Goal: Task Accomplishment & Management: Manage account settings

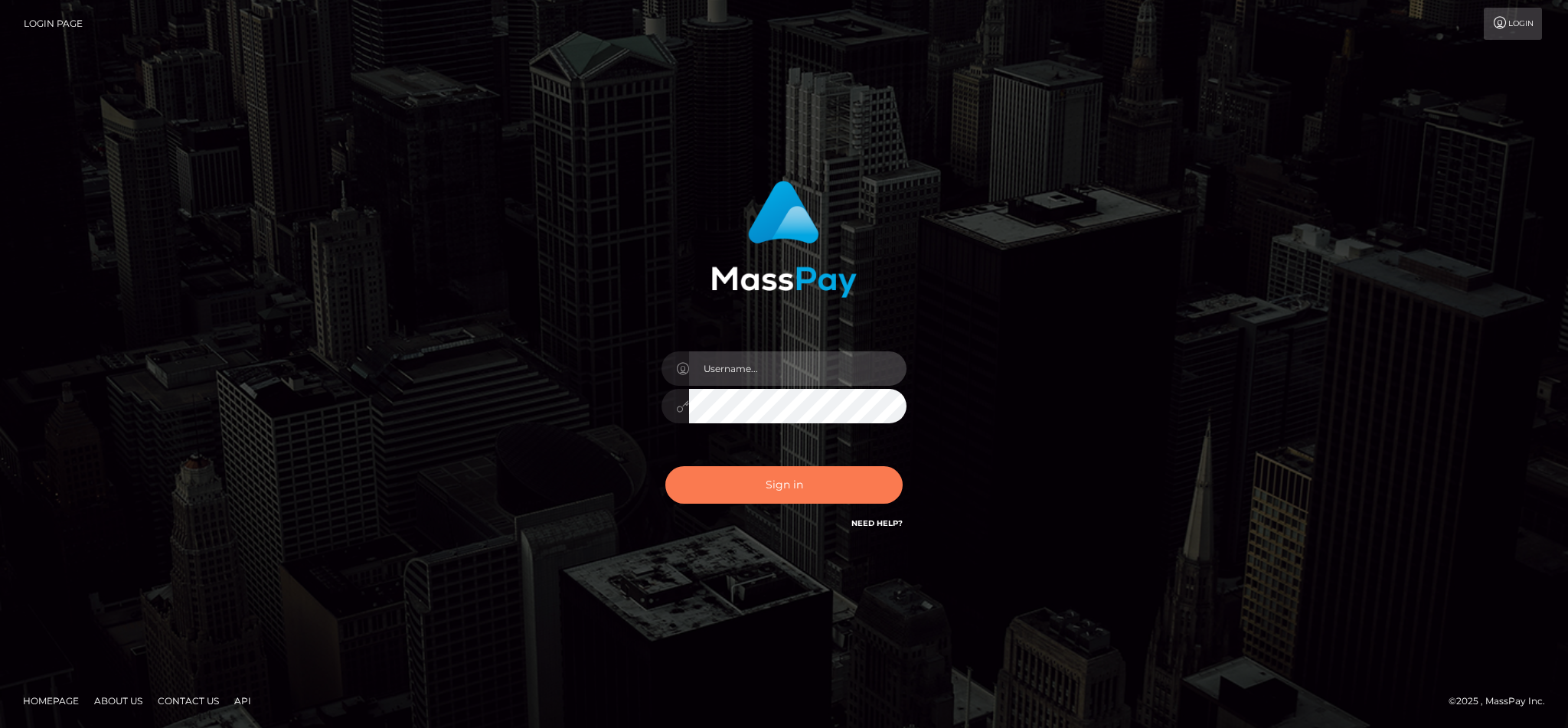
type input "cgomez.nvision"
click at [782, 481] on button "Sign in" at bounding box center [784, 485] width 237 height 38
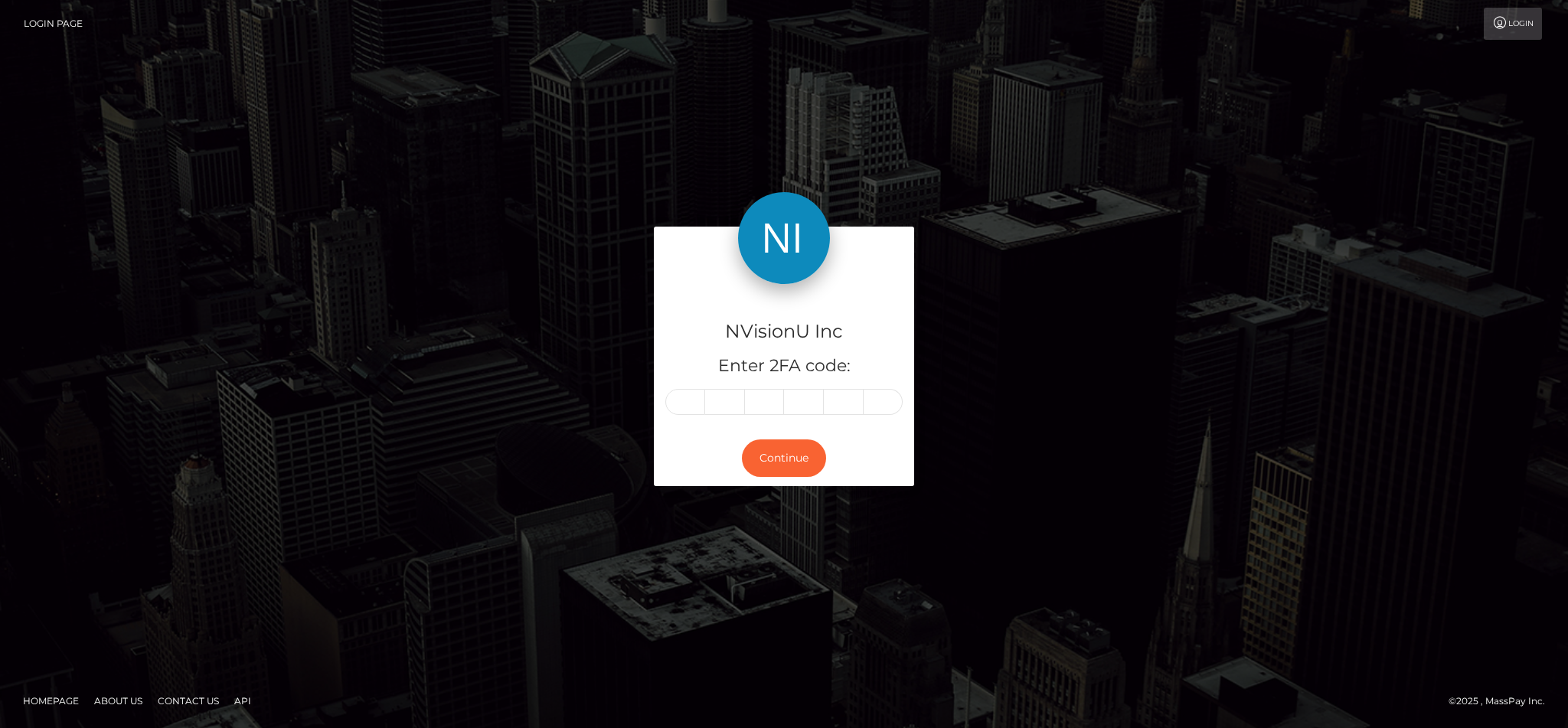
type input "1"
type input "3"
type input "4"
type input "0"
type input "4"
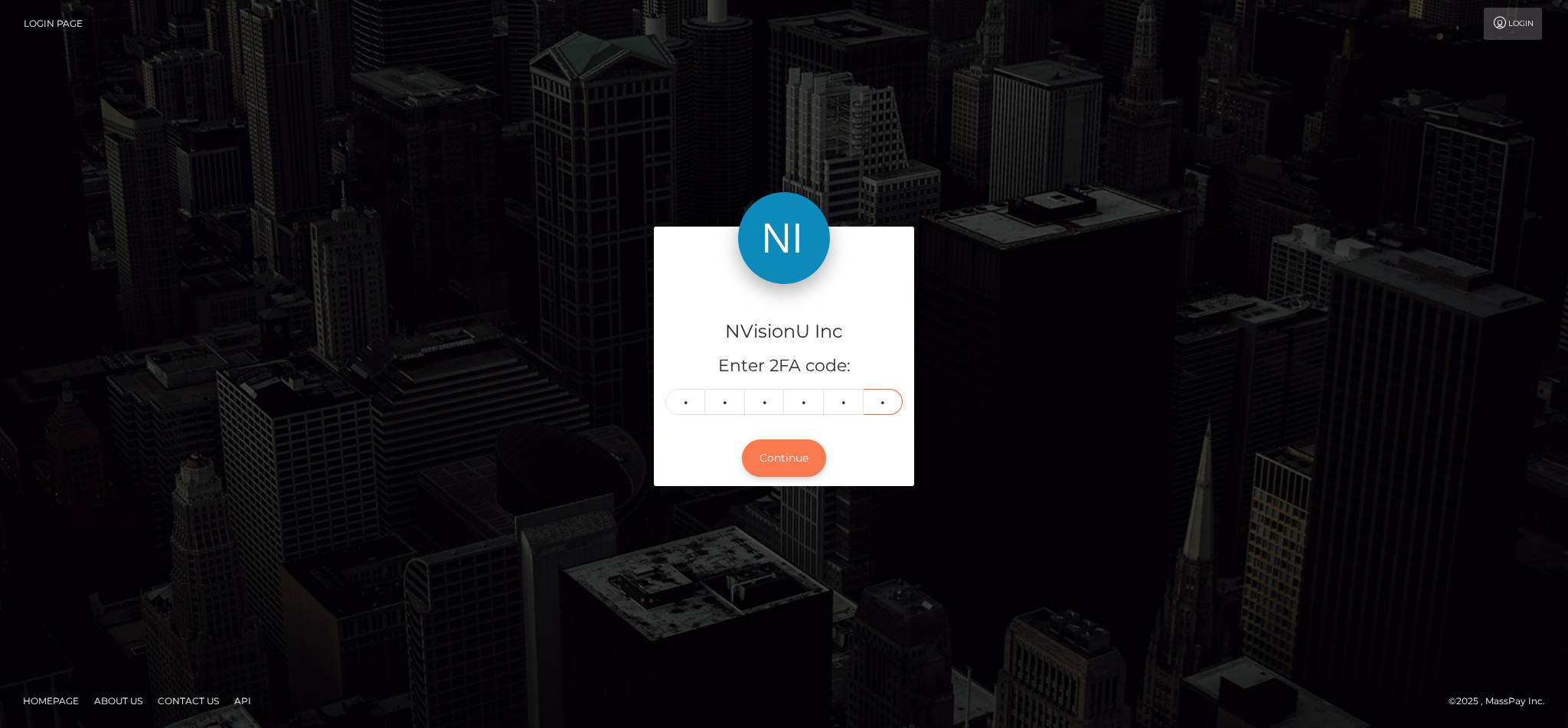
type input "8"
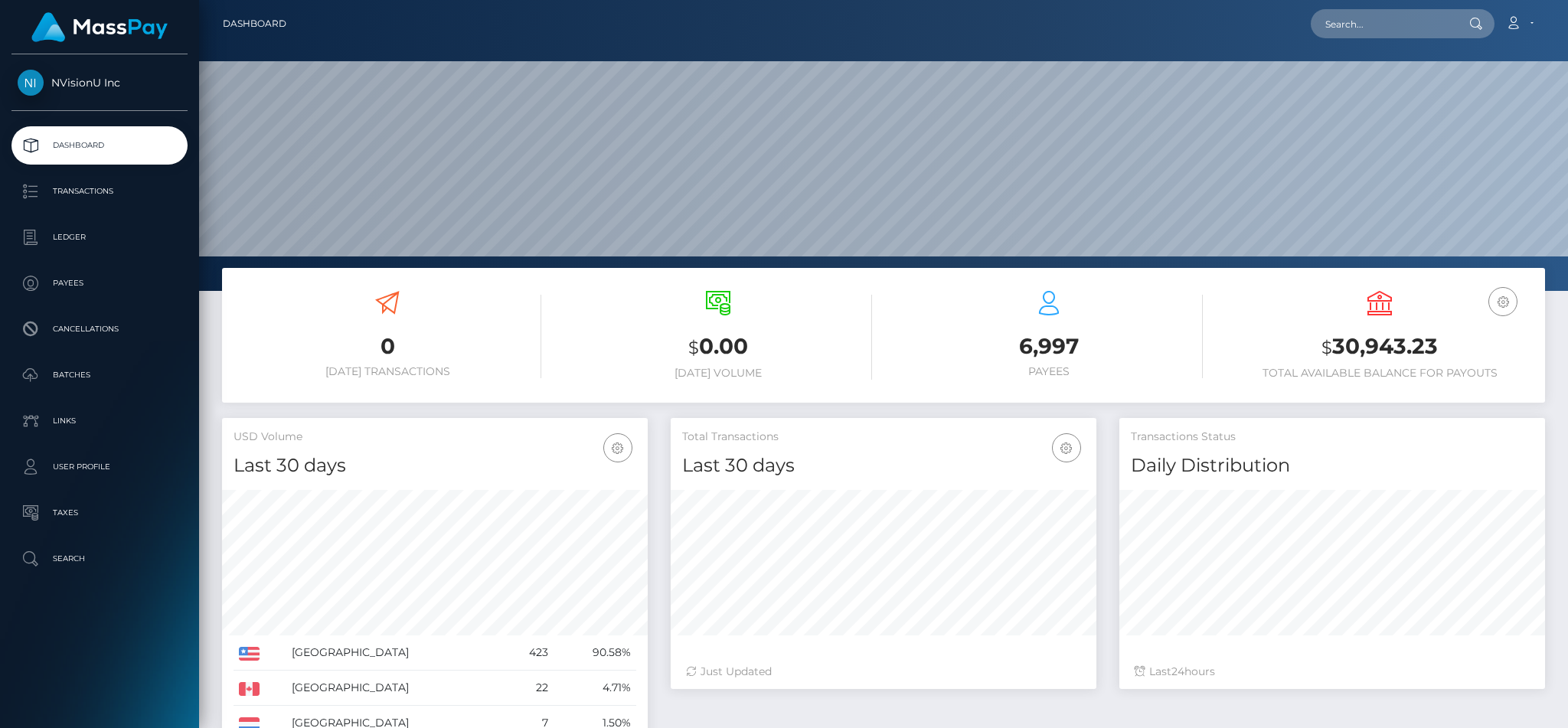
scroll to position [272, 425]
